Goal: Navigation & Orientation: Find specific page/section

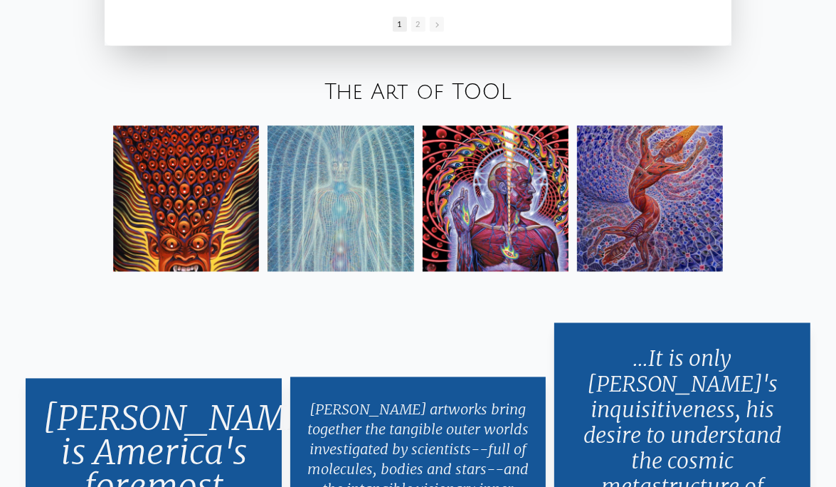
scroll to position [2277, 0]
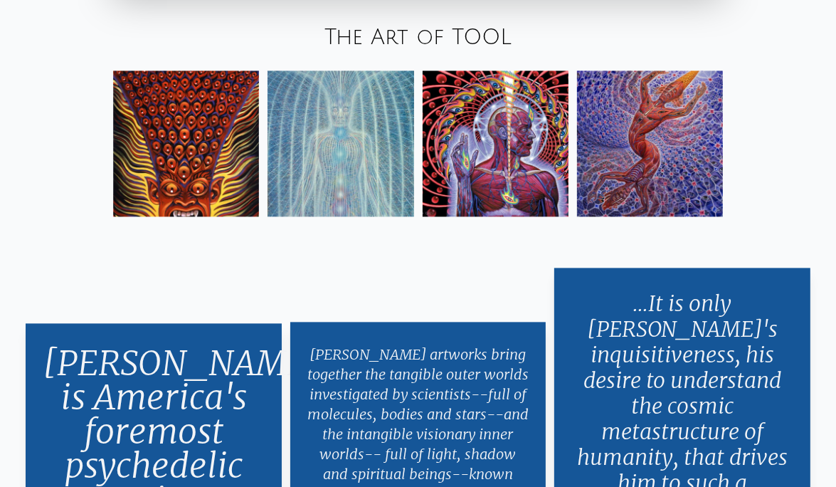
click at [214, 196] on img at bounding box center [186, 143] width 146 height 146
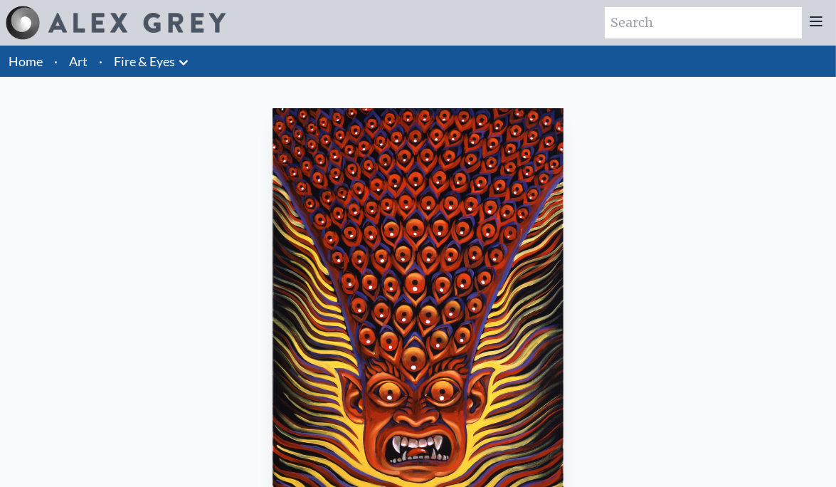
click at [146, 58] on link "Fire & Eyes" at bounding box center [144, 61] width 61 height 20
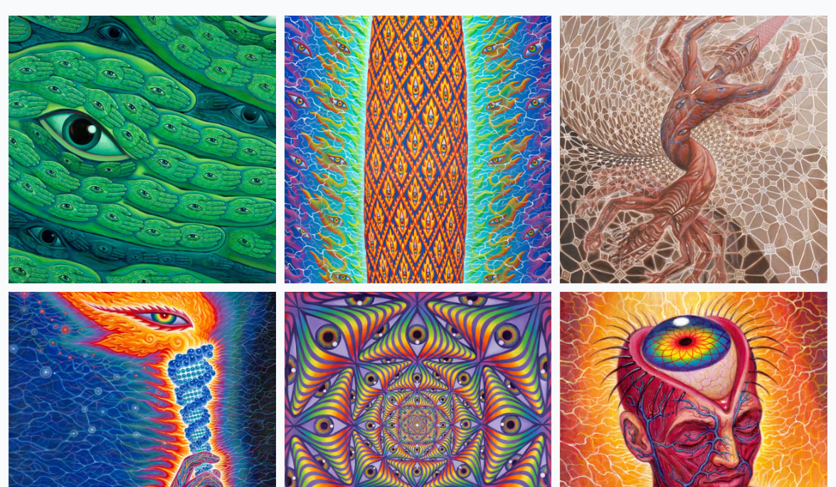
scroll to position [142, 0]
